Goal: Task Accomplishment & Management: Manage account settings

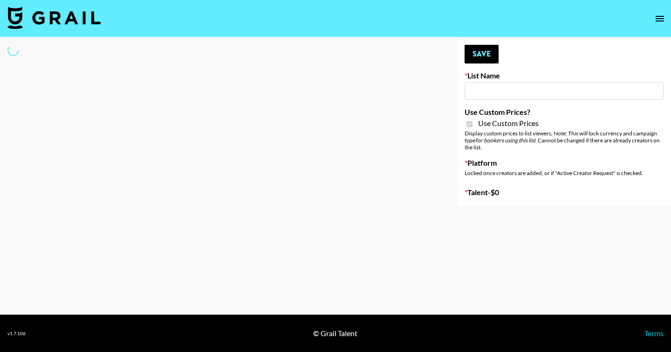
type input "Halovida ([DATE])"
checkbox input "true"
select select "Brand"
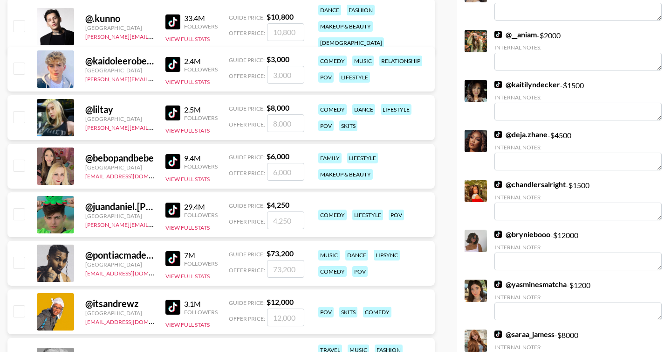
scroll to position [2796, 0]
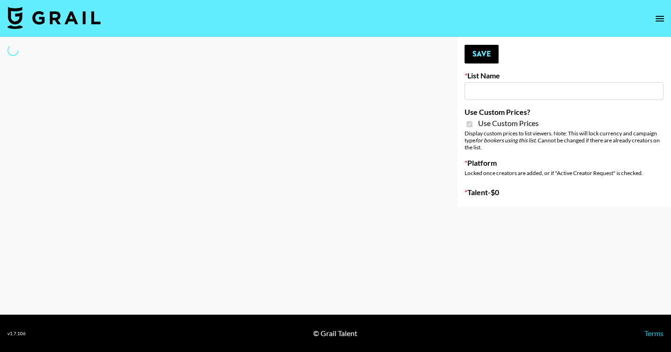
type input "Halovida ([DATE])"
checkbox input "true"
select select "Brand"
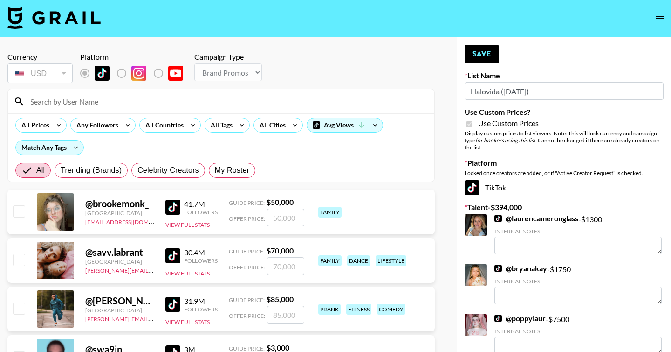
click at [76, 98] on input at bounding box center [227, 101] width 404 height 15
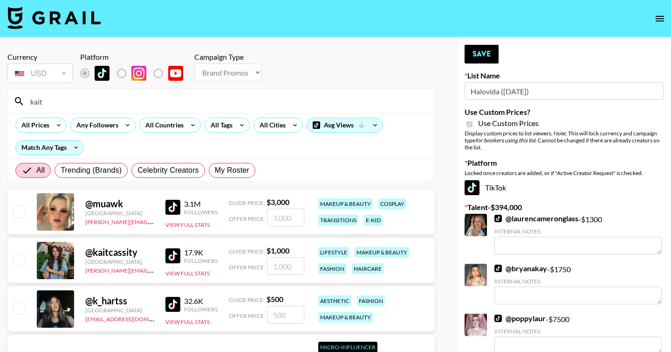
type input "kait"
click at [290, 317] on input "number" at bounding box center [285, 314] width 37 height 18
checkbox input "true"
drag, startPoint x: 57, startPoint y: 99, endPoint x: 0, endPoint y: 101, distance: 57.4
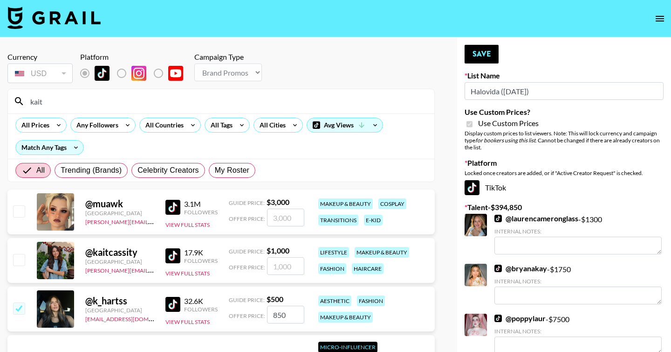
click at [290, 319] on input "850" at bounding box center [285, 314] width 37 height 18
drag, startPoint x: 294, startPoint y: 316, endPoint x: 262, endPoint y: 316, distance: 31.7
click at [263, 316] on div "Offer Price: 850" at bounding box center [267, 314] width 76 height 18
type input "900"
click at [490, 62] on button "Save" at bounding box center [482, 54] width 34 height 19
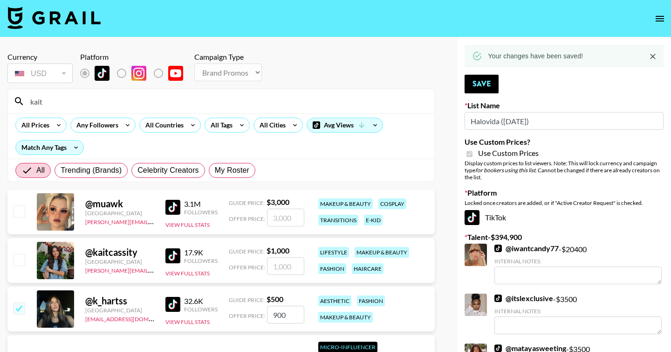
click at [73, 107] on input "kait" at bounding box center [227, 101] width 404 height 15
drag, startPoint x: 83, startPoint y: 105, endPoint x: 0, endPoint y: 105, distance: 83.0
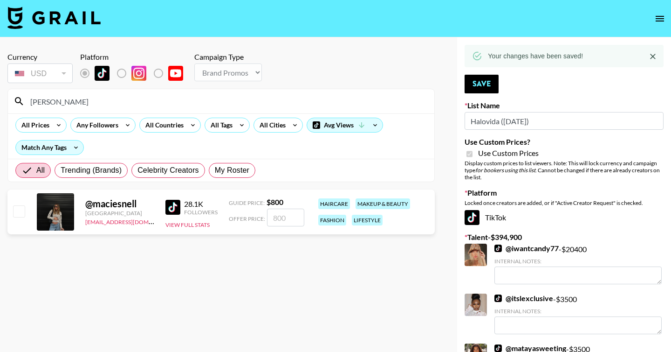
type input "macie"
click at [284, 221] on input "number" at bounding box center [285, 217] width 37 height 18
type input "8"
checkbox input "true"
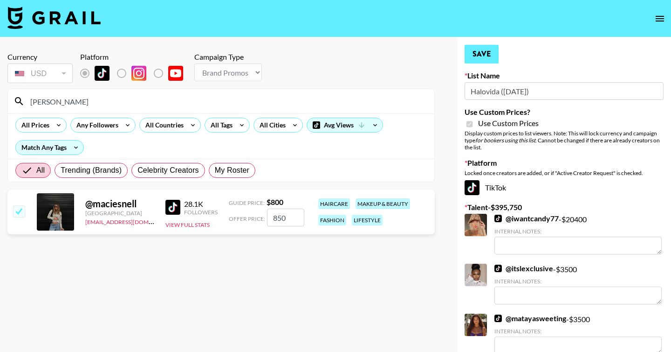
type input "850"
click at [479, 52] on button "Save" at bounding box center [482, 54] width 34 height 19
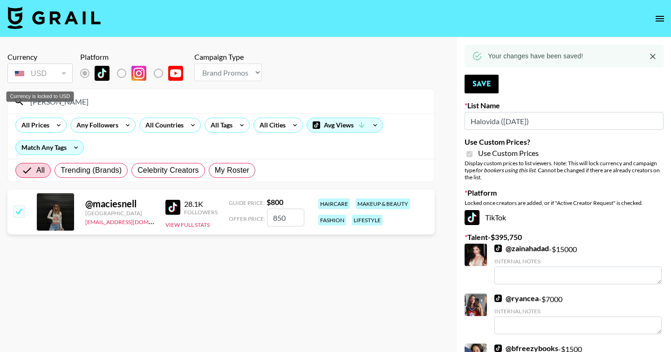
click at [58, 95] on div "Currency is locked to USD" at bounding box center [41, 96] width 68 height 10
click at [66, 102] on div "Currency is locked to USD" at bounding box center [40, 94] width 69 height 18
click at [38, 105] on input "macie" at bounding box center [227, 101] width 404 height 15
type input "t"
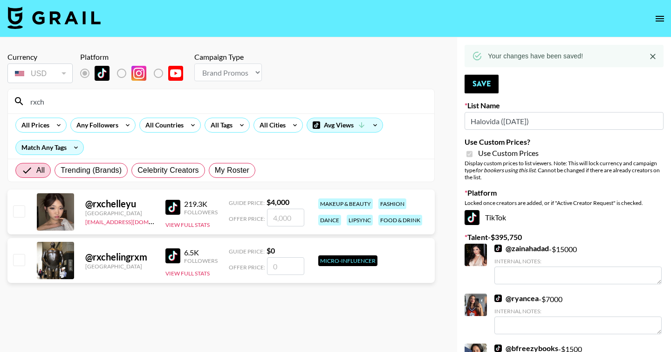
type input "rxch"
click at [376, 81] on div "Currency USD USD ​ Platform Campaign Type Choose Type... Song Promos Brand Prom…" at bounding box center [220, 68] width 427 height 33
click at [283, 214] on input "number" at bounding box center [285, 217] width 37 height 18
checkbox input "true"
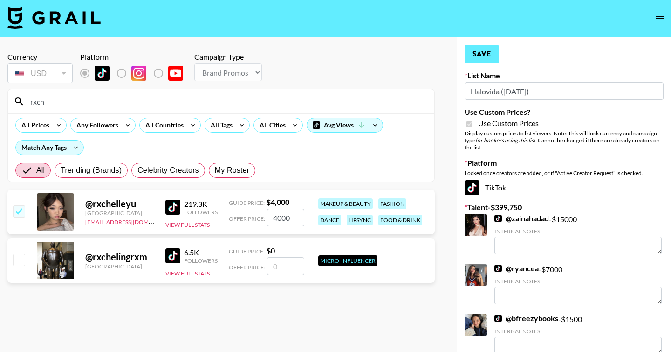
type input "4000"
click at [488, 55] on button "Save" at bounding box center [482, 54] width 34 height 19
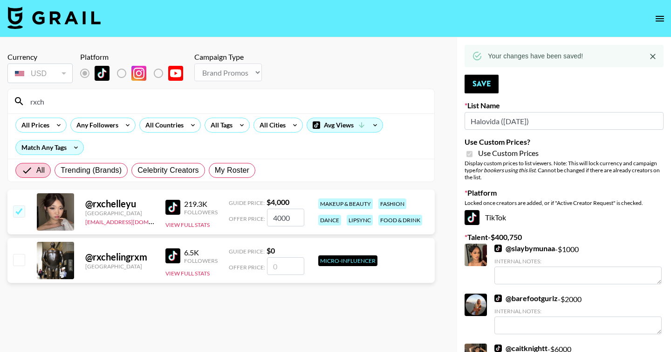
drag, startPoint x: 66, startPoint y: 106, endPoint x: 0, endPoint y: 105, distance: 66.2
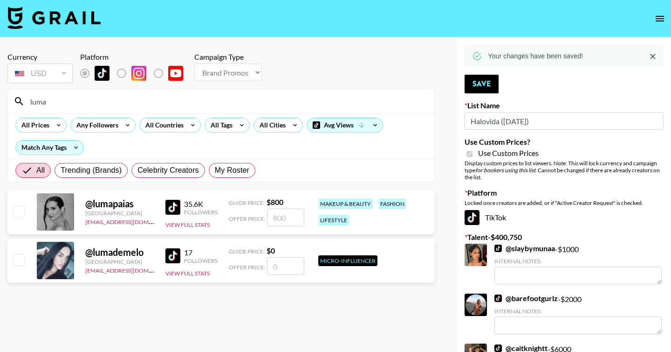
type input "luma"
click at [296, 213] on input "number" at bounding box center [285, 217] width 37 height 18
type input "8"
checkbox input "true"
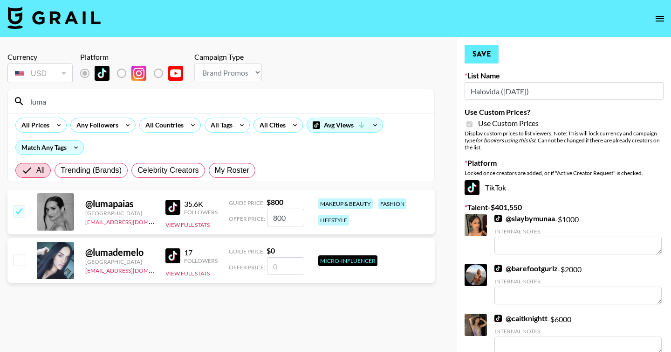
type input "800"
click at [469, 57] on button "Save" at bounding box center [482, 54] width 34 height 19
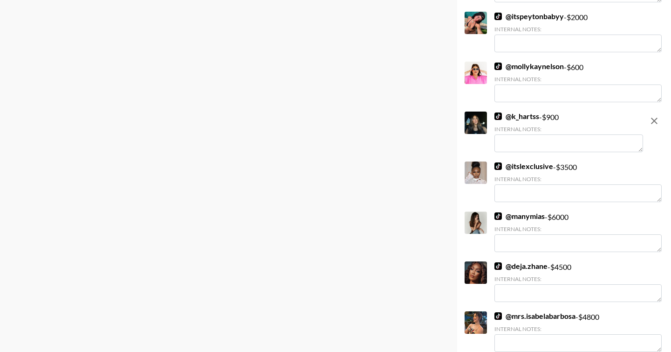
scroll to position [1092, 0]
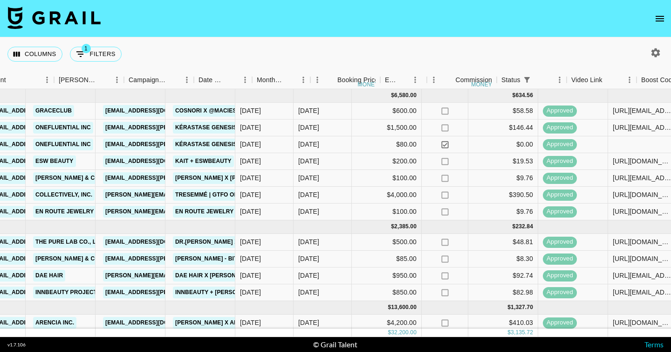
scroll to position [0, 958]
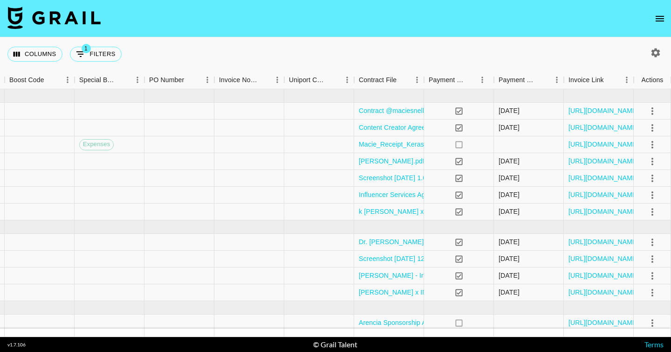
click at [660, 16] on icon "open drawer" at bounding box center [660, 19] width 8 height 6
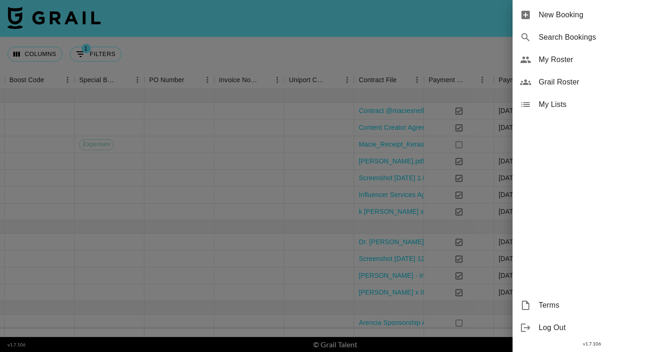
click at [416, 28] on div at bounding box center [335, 176] width 671 height 352
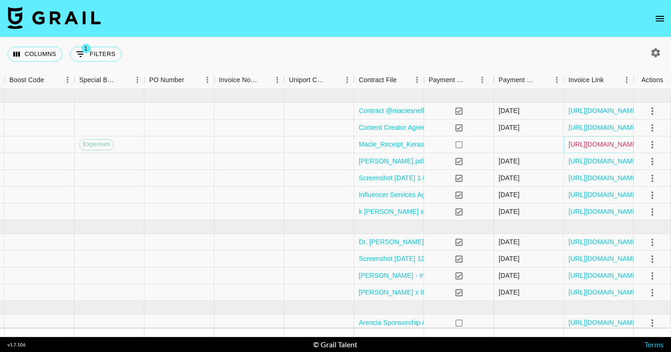
click at [601, 140] on link "[URL][DOMAIN_NAME]" at bounding box center [604, 143] width 70 height 9
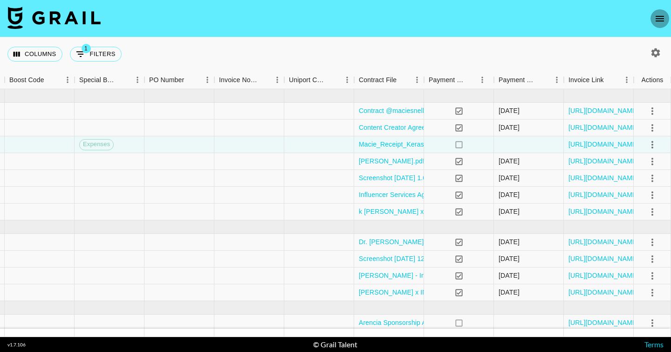
click at [656, 19] on icon "open drawer" at bounding box center [660, 18] width 11 height 11
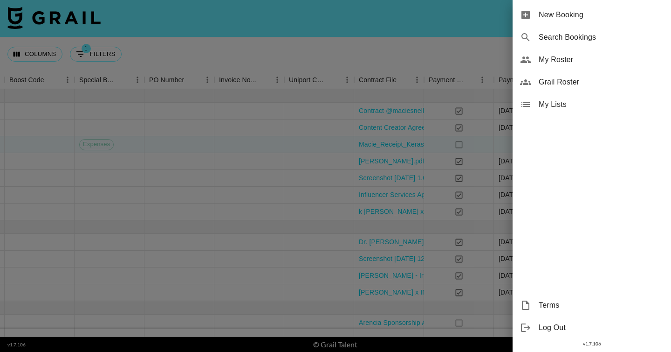
click at [561, 62] on span "My Roster" at bounding box center [601, 59] width 125 height 11
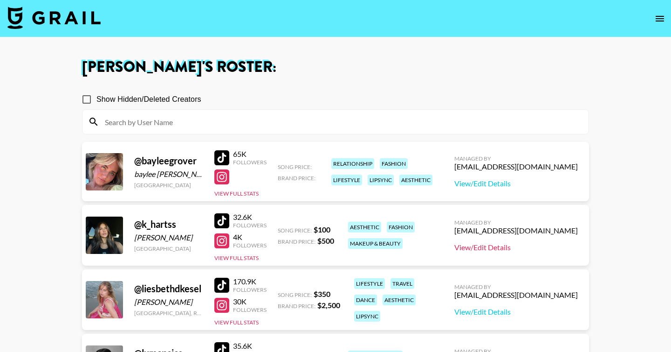
click at [511, 243] on link "View/Edit Details" at bounding box center [517, 246] width 124 height 9
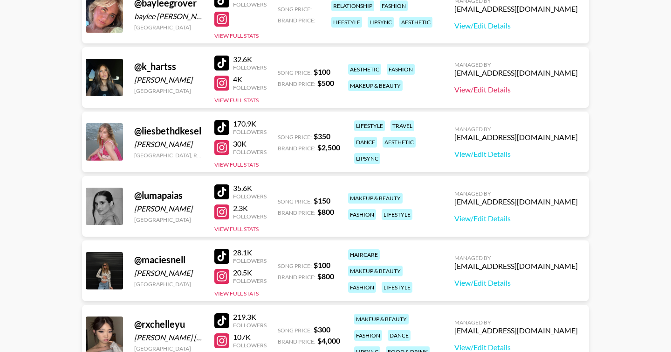
scroll to position [159, 0]
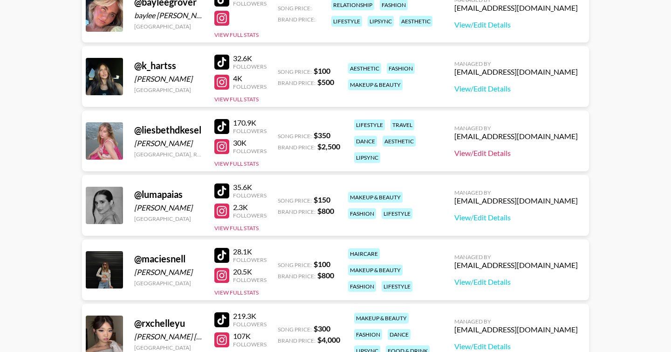
click at [518, 153] on link "View/Edit Details" at bounding box center [517, 152] width 124 height 9
click at [514, 214] on link "View/Edit Details" at bounding box center [517, 217] width 124 height 9
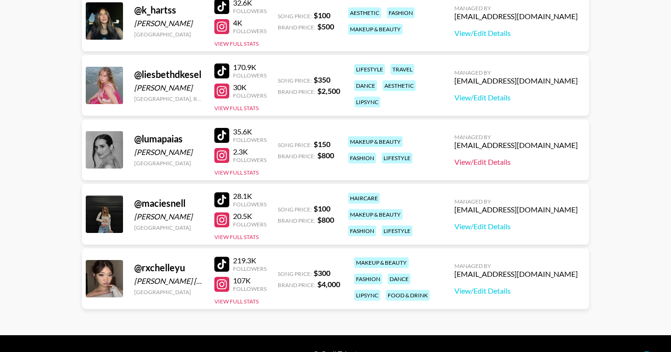
scroll to position [234, 0]
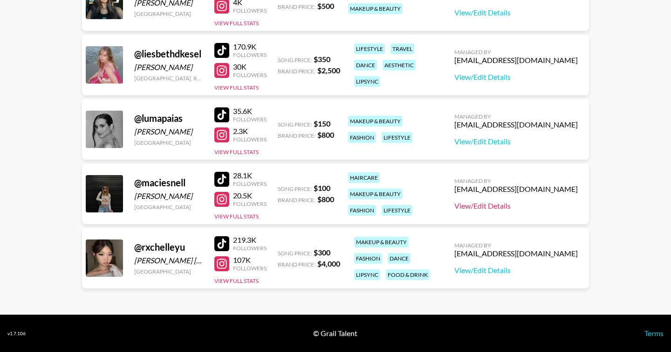
click at [532, 205] on link "View/Edit Details" at bounding box center [517, 205] width 124 height 9
click at [624, 196] on main "[PERSON_NAME] 's Roster: Show Hidden/Deleted Creators @ bayleegrover [PERSON_NA…" at bounding box center [335, 58] width 671 height 511
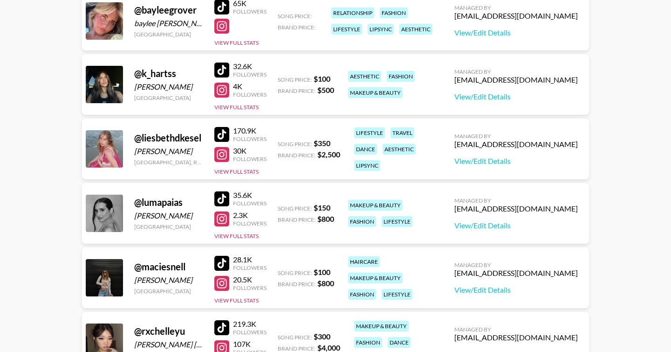
scroll to position [0, 0]
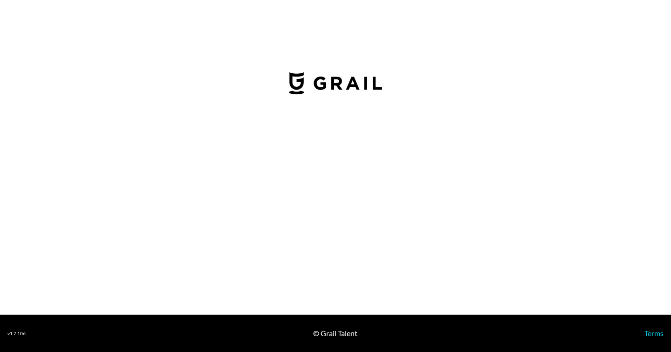
select select "USD"
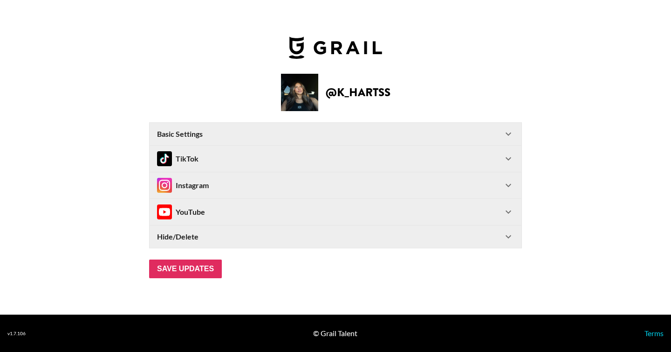
click at [283, 159] on div "TikTok" at bounding box center [330, 158] width 346 height 15
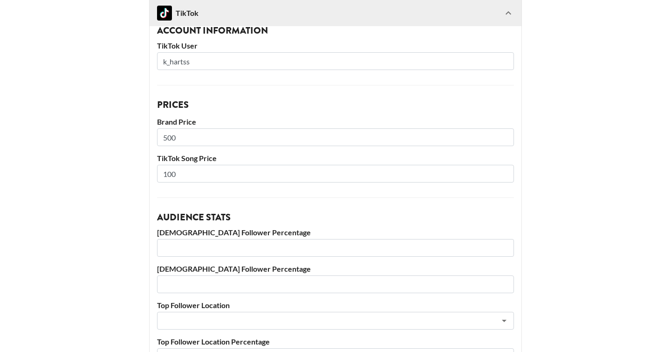
scroll to position [136, 0]
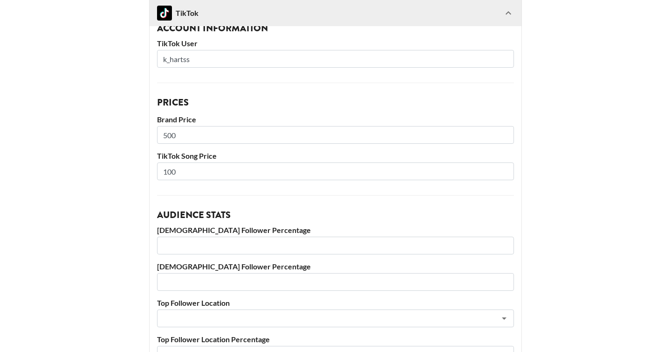
drag, startPoint x: 209, startPoint y: 139, endPoint x: 135, endPoint y: 135, distance: 74.3
click at [135, 135] on main "@ k_hartss Basic Settings Airtable ID: recZIpP7KccushsOc Manager(s) camila@grai…" at bounding box center [335, 236] width 656 height 641
type input "900"
drag, startPoint x: 181, startPoint y: 173, endPoint x: 136, endPoint y: 172, distance: 45.7
click at [136, 172] on main "@ k_hartss Basic Settings Airtable ID: recZIpP7KccushsOc Manager(s) camila@grai…" at bounding box center [335, 236] width 656 height 641
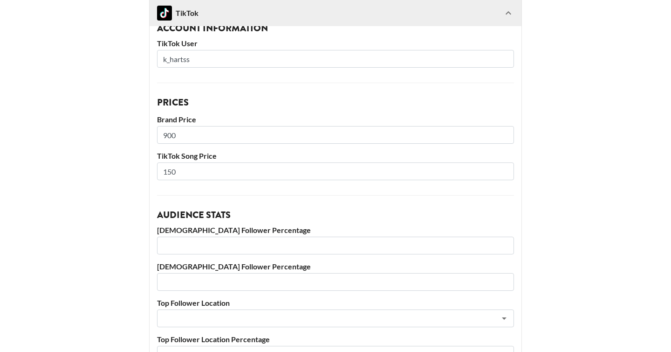
type input "150"
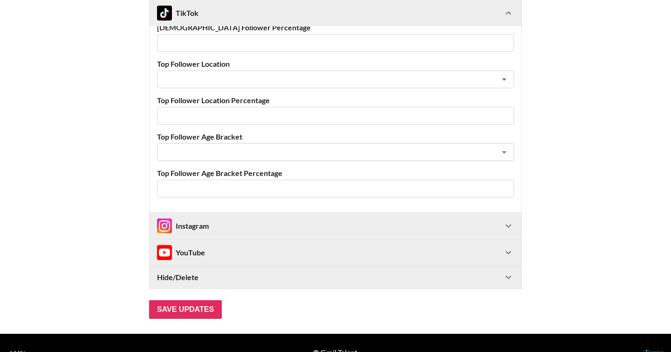
click at [193, 233] on div "Instagram" at bounding box center [183, 225] width 52 height 15
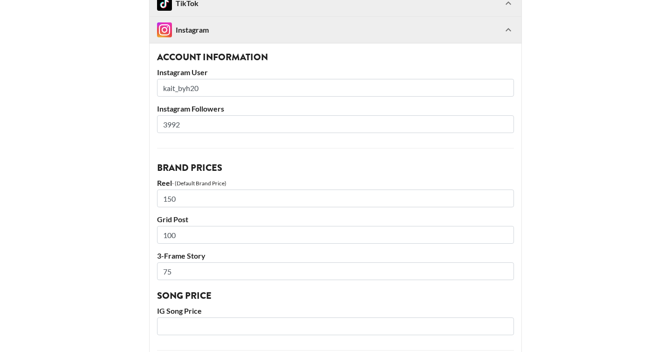
scroll to position [562, 0]
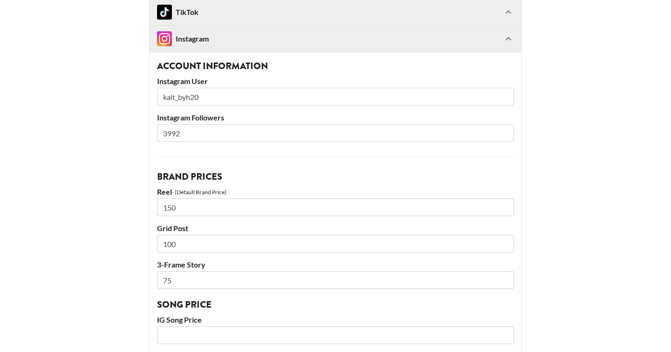
drag, startPoint x: 185, startPoint y: 129, endPoint x: 128, endPoint y: 129, distance: 56.9
click at [128, 129] on main "@ k_hartss Basic Settings Airtable ID: recZIpP7KccushsOc Manager(s) camila@grai…" at bounding box center [335, 92] width 656 height 1204
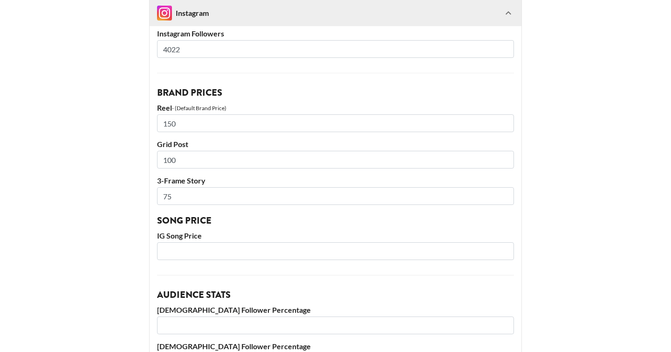
scroll to position [636, 0]
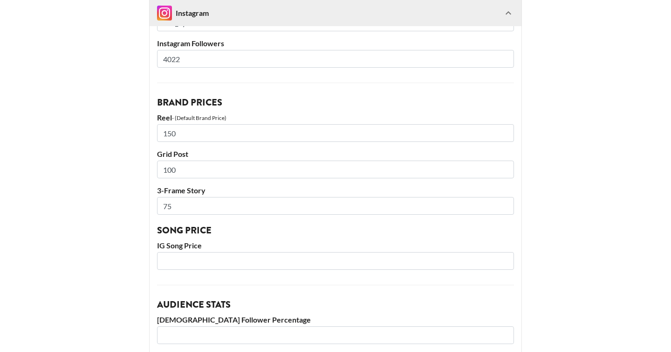
type input "4022"
drag, startPoint x: 186, startPoint y: 132, endPoint x: 131, endPoint y: 120, distance: 55.9
click at [131, 120] on main "@ k_hartss Basic Settings Airtable ID: recZIpP7KccushsOc Manager(s) camila@grai…" at bounding box center [335, 18] width 656 height 1204
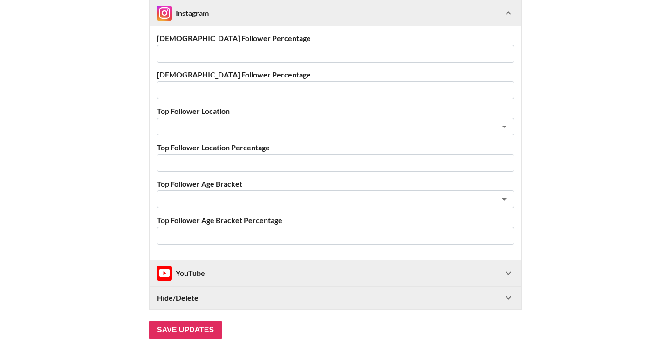
scroll to position [957, 0]
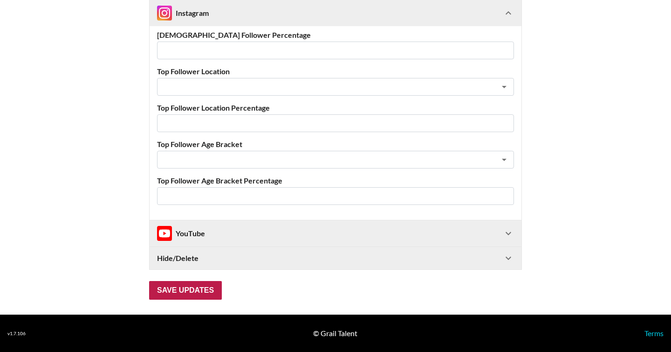
type input "200"
click at [180, 285] on input "Save Updates" at bounding box center [185, 290] width 73 height 19
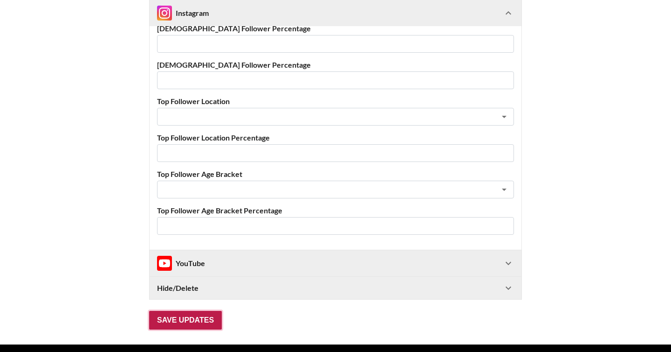
scroll to position [52, 0]
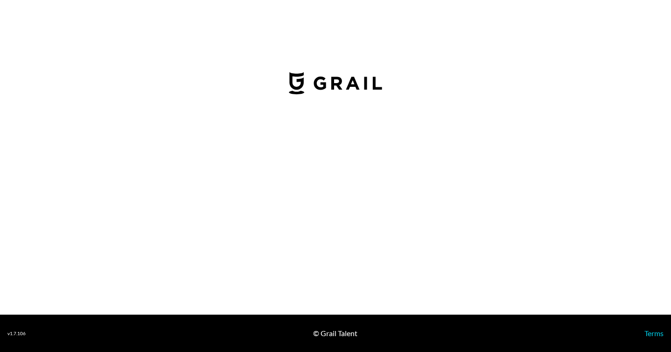
select select "USD"
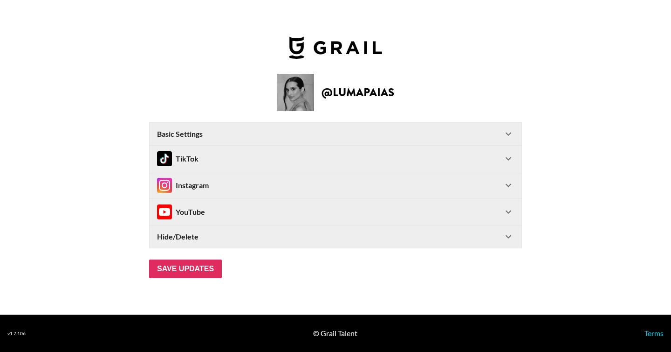
click at [219, 154] on div "TikTok" at bounding box center [330, 158] width 346 height 15
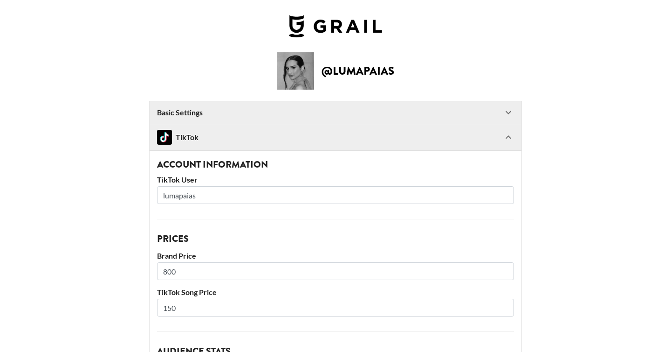
scroll to position [41, 0]
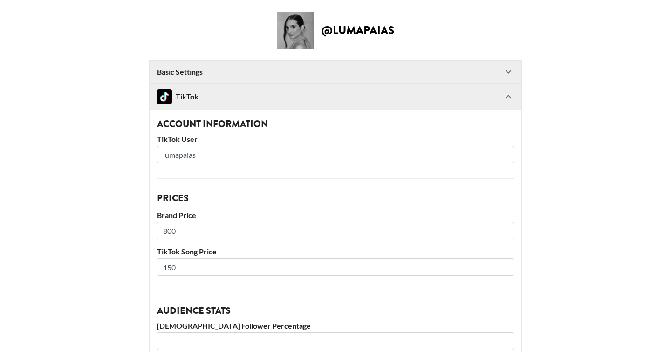
drag, startPoint x: 188, startPoint y: 233, endPoint x: 117, endPoint y: 227, distance: 71.2
click at [117, 227] on main "@ lumapaias Basic Settings Airtable ID: reckzpore2q6NMYh2 Manager(s) [EMAIL_ADD…" at bounding box center [335, 332] width 656 height 641
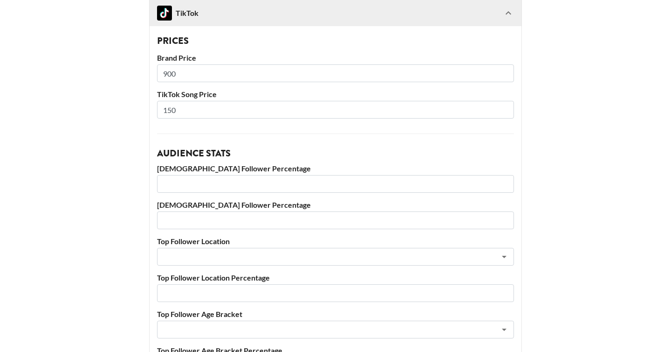
scroll to position [394, 0]
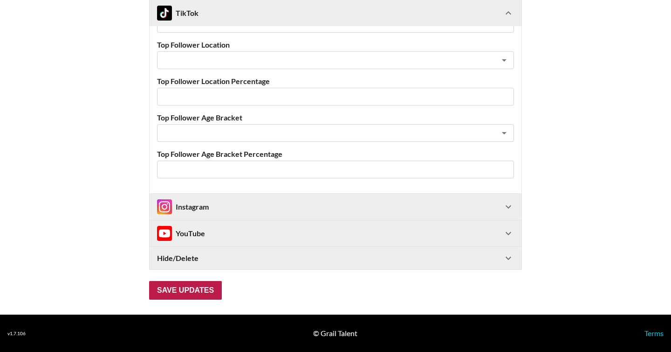
type input "900"
click at [186, 296] on input "Save Updates" at bounding box center [185, 290] width 73 height 19
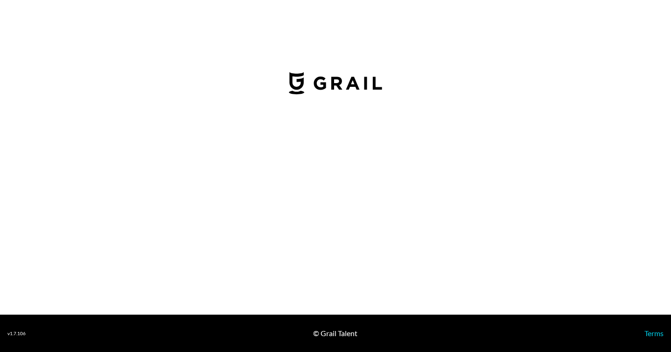
select select "USD"
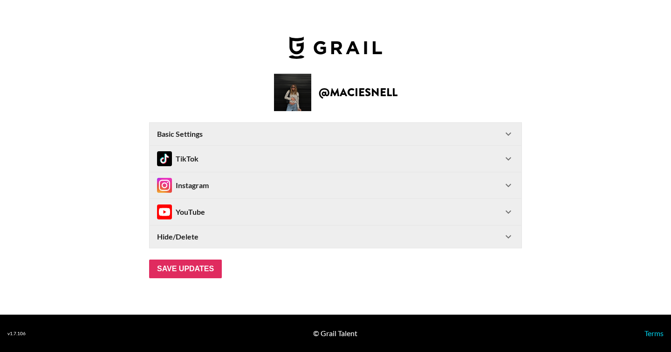
click at [450, 156] on div "TikTok" at bounding box center [330, 158] width 346 height 15
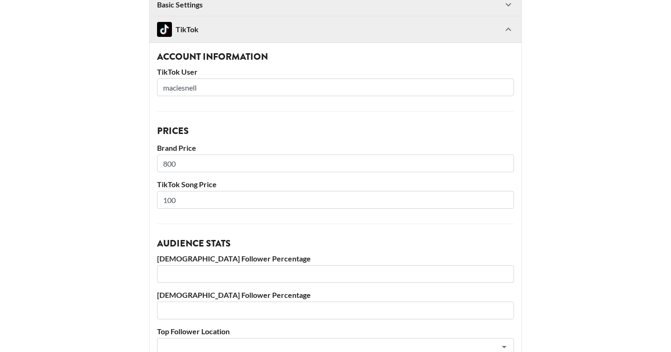
scroll to position [111, 0]
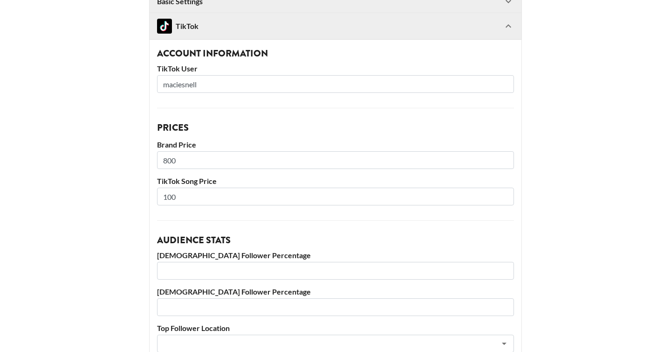
drag, startPoint x: 213, startPoint y: 159, endPoint x: 125, endPoint y: 159, distance: 87.6
click at [125, 159] on main "@ maciesnell Basic Settings Airtable ID: recDQgd2rNtythNQM Manager(s) camila@gr…" at bounding box center [335, 261] width 656 height 641
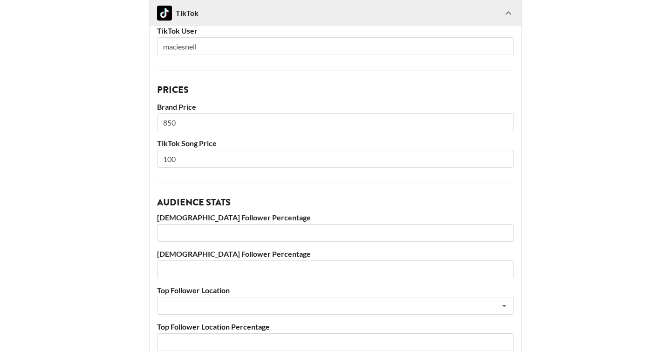
scroll to position [150, 0]
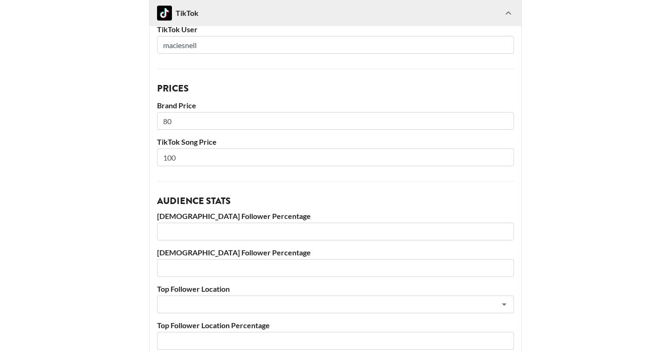
type input "800"
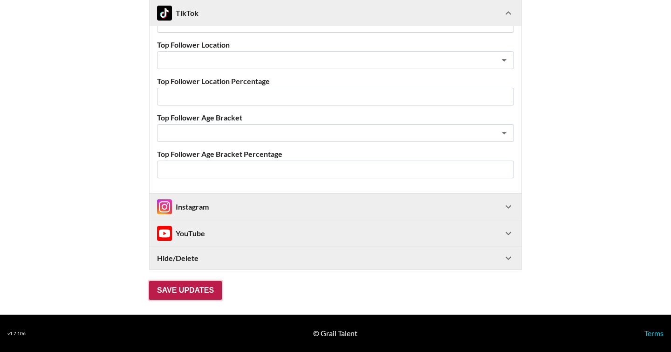
click at [194, 292] on input "Save Updates" at bounding box center [185, 290] width 73 height 19
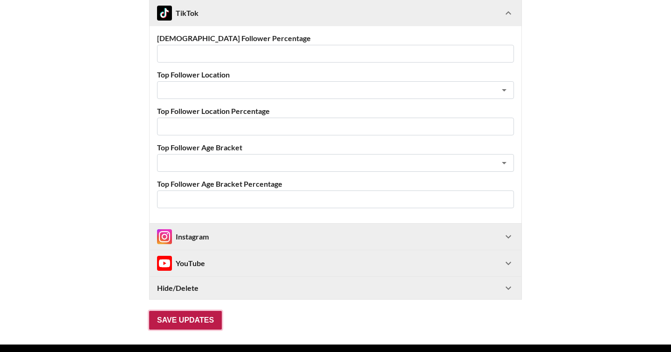
scroll to position [52, 0]
